Goal: Obtain resource: Download file/media

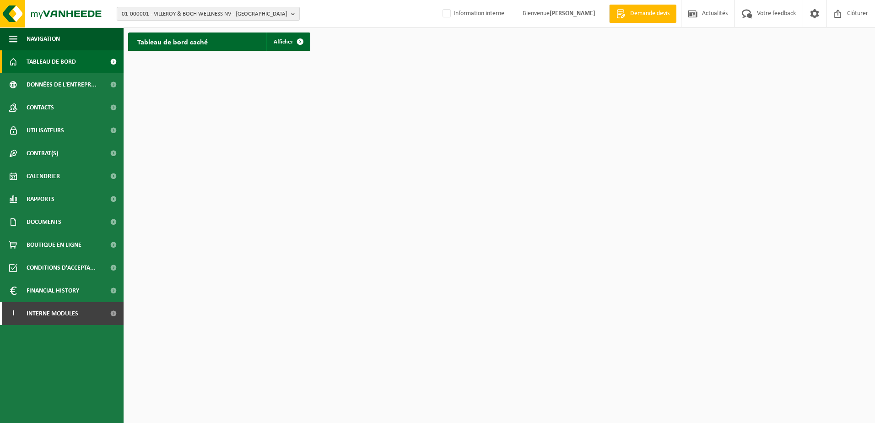
click at [243, 9] on span "01-000001 - VILLEROY & BOCH WELLNESS NV - ROESELARE" at bounding box center [205, 14] width 166 height 14
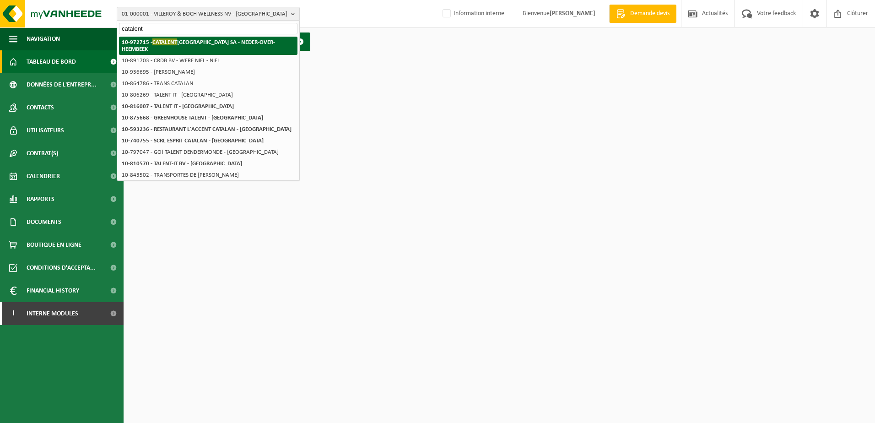
type input "catalent"
click at [220, 46] on li "10-972715 - CATALENT BELGIUM SA - NEDER-OVER-HEEMBEEK" at bounding box center [208, 46] width 179 height 18
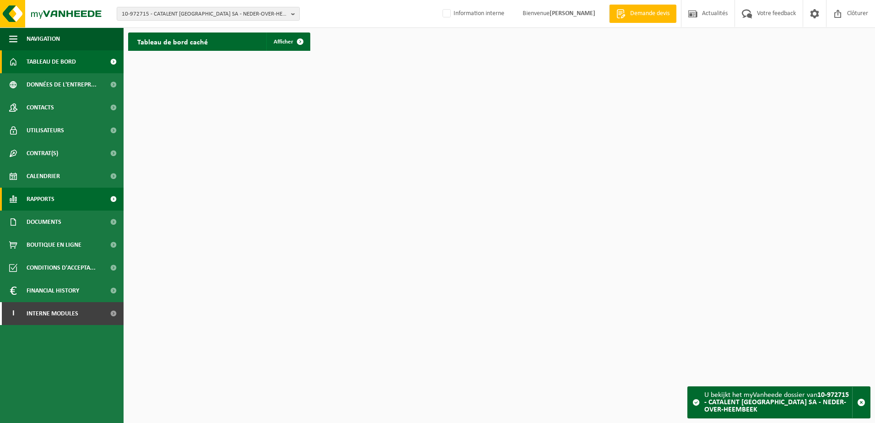
click at [42, 201] on span "Rapports" at bounding box center [41, 199] width 28 height 23
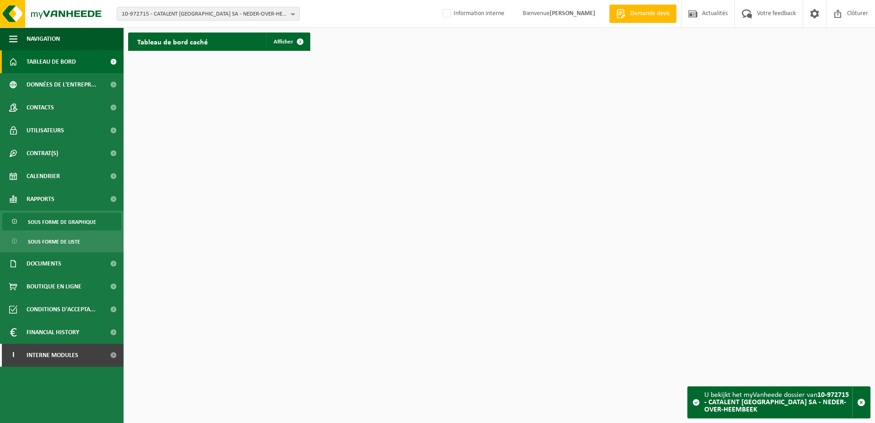
click at [33, 226] on span "Sous forme de graphique" at bounding box center [62, 221] width 68 height 17
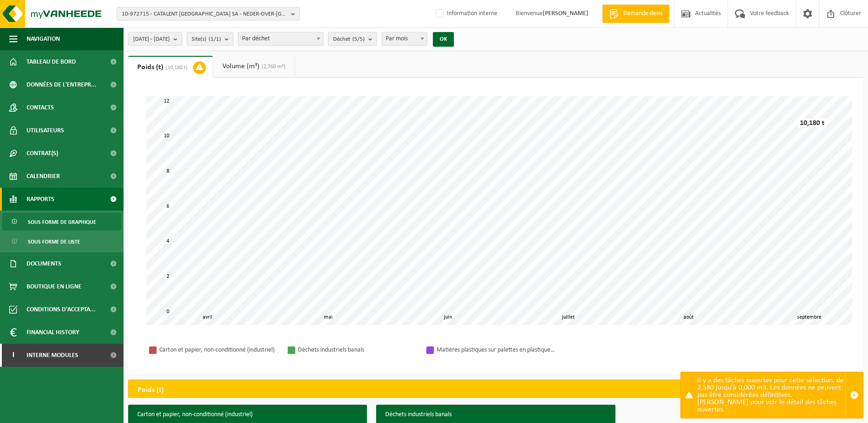
click at [377, 40] on button "Déchet (5/5)" at bounding box center [352, 39] width 49 height 14
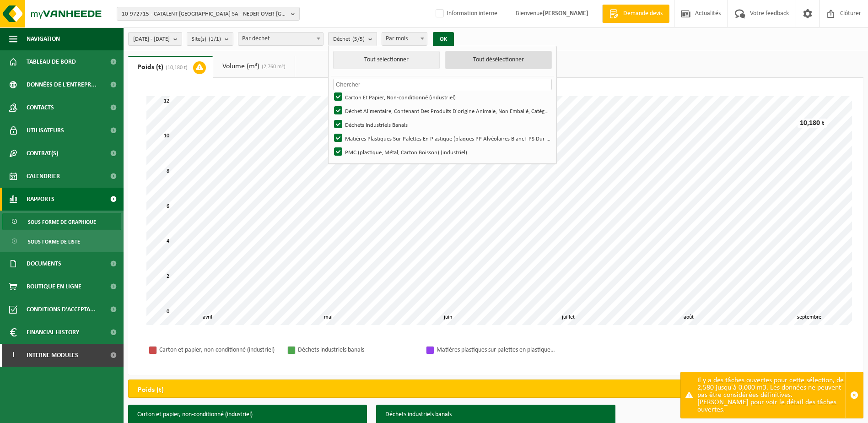
click at [509, 56] on button "Tout désélectionner" at bounding box center [498, 60] width 107 height 18
checkbox input "false"
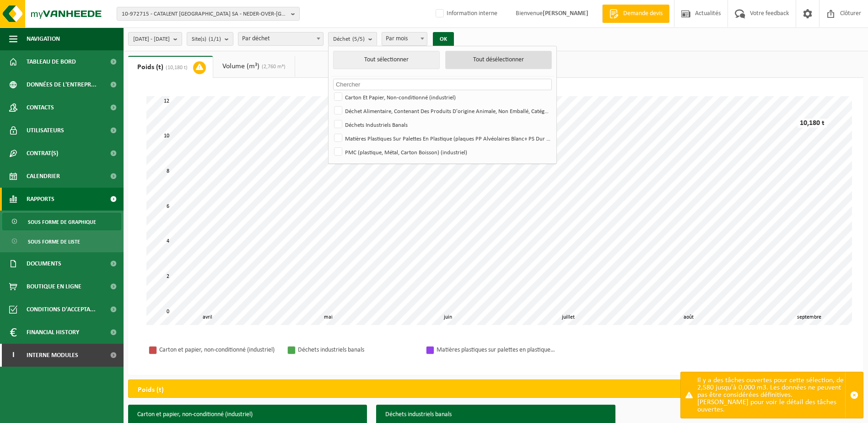
checkbox input "false"
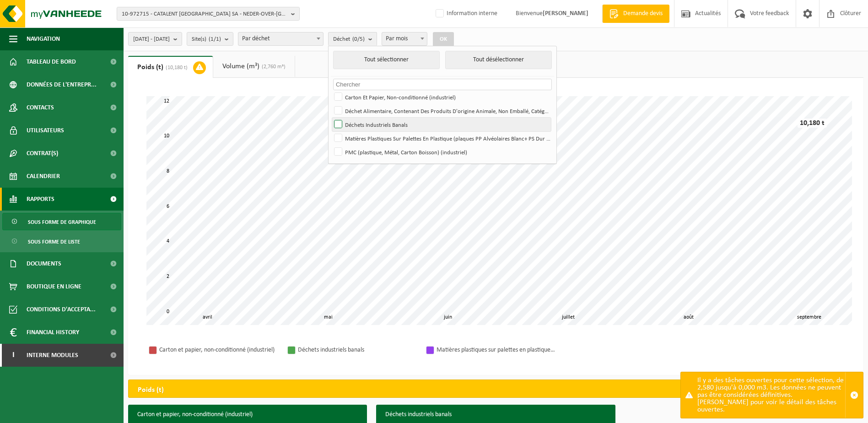
click at [418, 125] on label "Déchets Industriels Banals" at bounding box center [441, 125] width 219 height 14
click at [331, 118] on input "Déchets Industriels Banals" at bounding box center [330, 117] width 0 height 0
checkbox input "true"
click at [454, 38] on button "OK" at bounding box center [443, 39] width 21 height 15
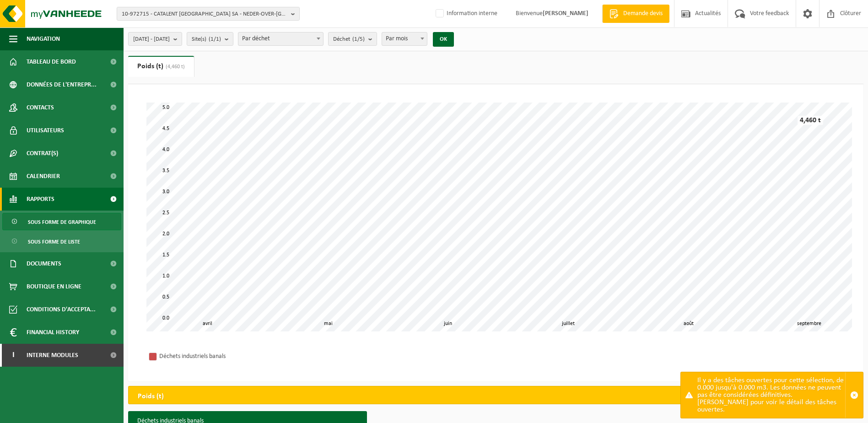
click at [427, 38] on span at bounding box center [422, 38] width 9 height 12
select select "1"
click at [454, 40] on button "OK" at bounding box center [443, 39] width 21 height 15
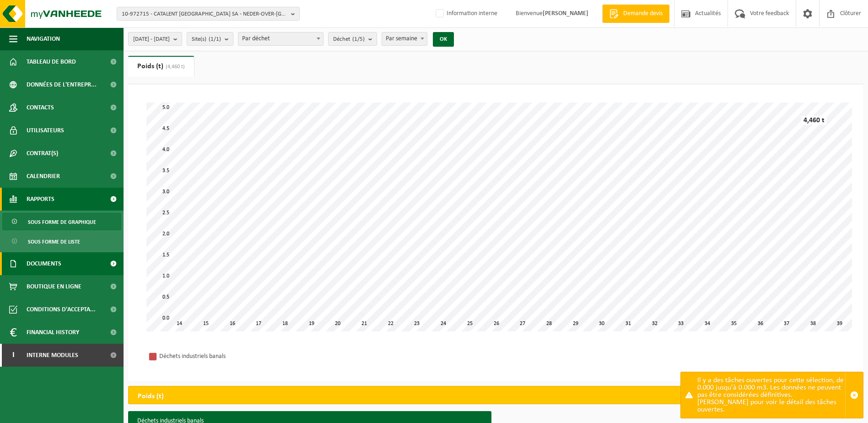
click at [54, 269] on span "Documents" at bounding box center [44, 263] width 35 height 23
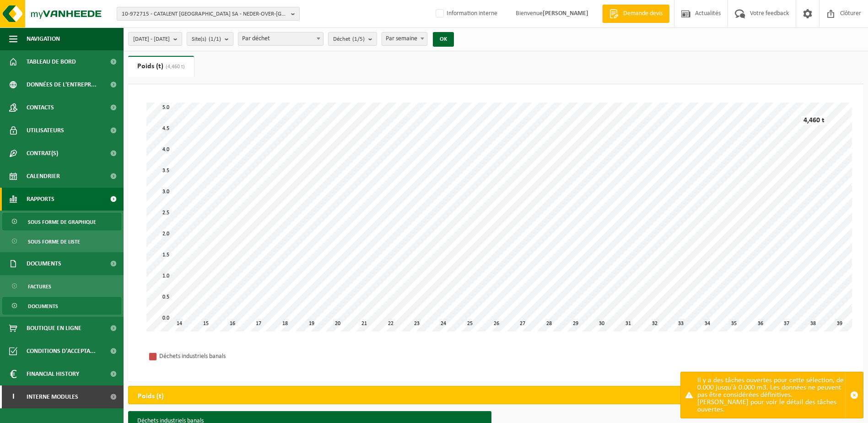
click at [48, 306] on span "Documents" at bounding box center [43, 306] width 30 height 17
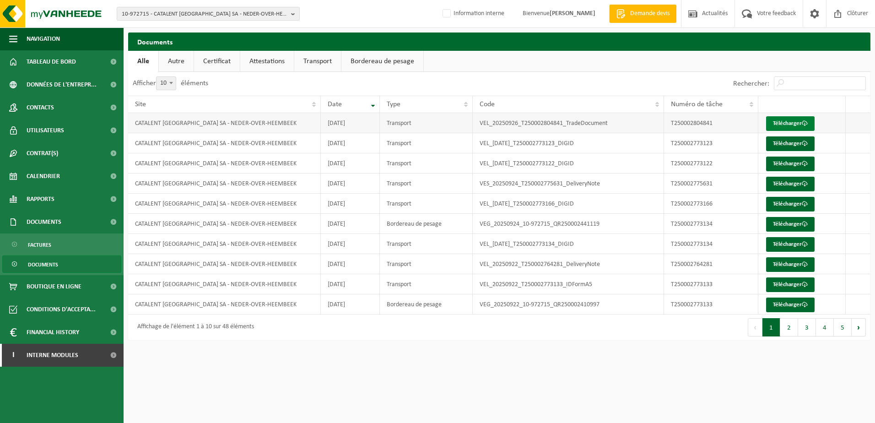
click at [794, 120] on link "Télécharger" at bounding box center [790, 123] width 49 height 15
drag, startPoint x: 204, startPoint y: 64, endPoint x: 211, endPoint y: 64, distance: 6.9
click at [204, 64] on link "Certificat" at bounding box center [217, 61] width 46 height 21
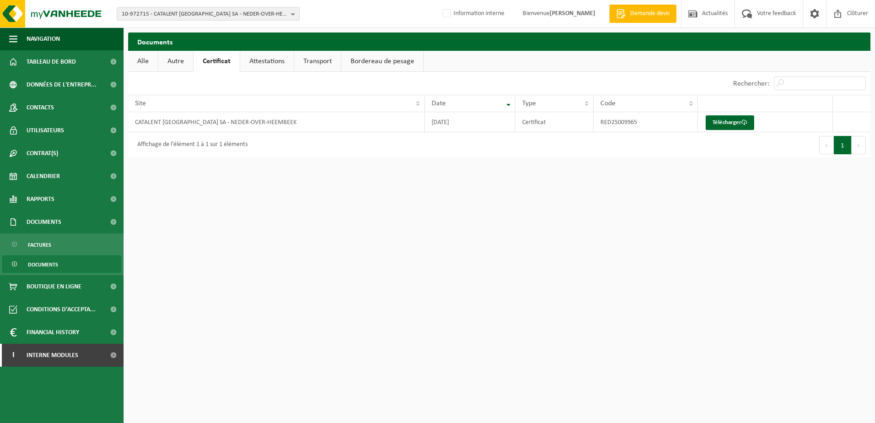
click at [255, 64] on link "Attestations" at bounding box center [267, 61] width 54 height 21
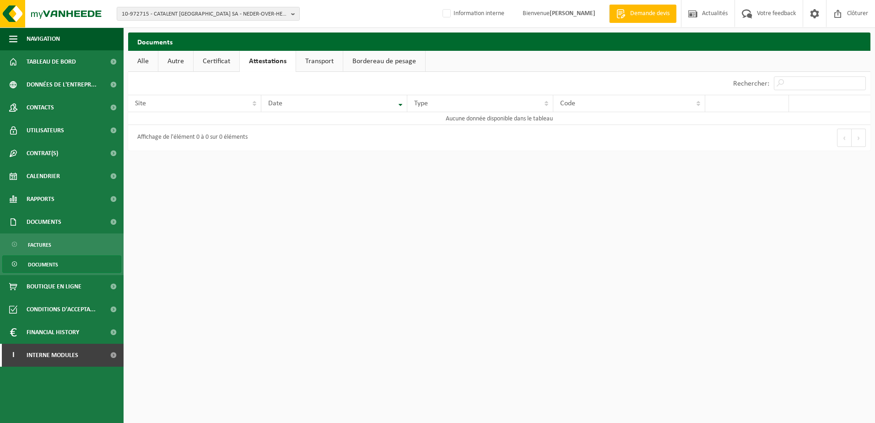
click at [227, 63] on link "Certificat" at bounding box center [217, 61] width 46 height 21
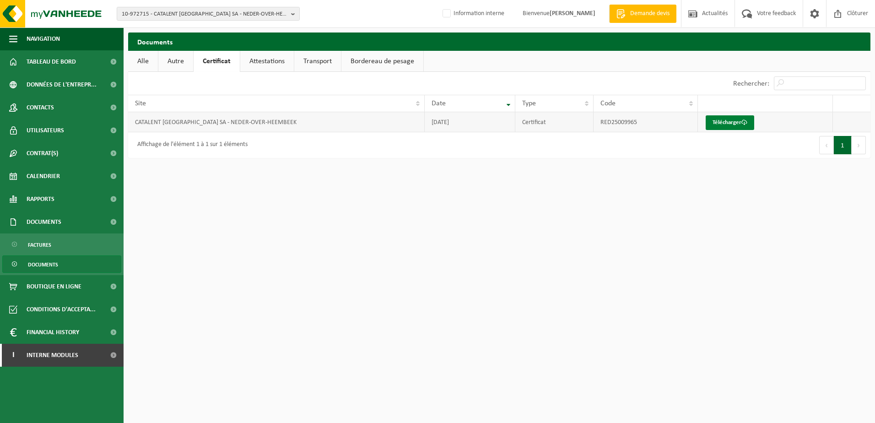
click at [717, 125] on link "Télécharger" at bounding box center [730, 122] width 49 height 15
